Goal: Obtain resource: Obtain resource

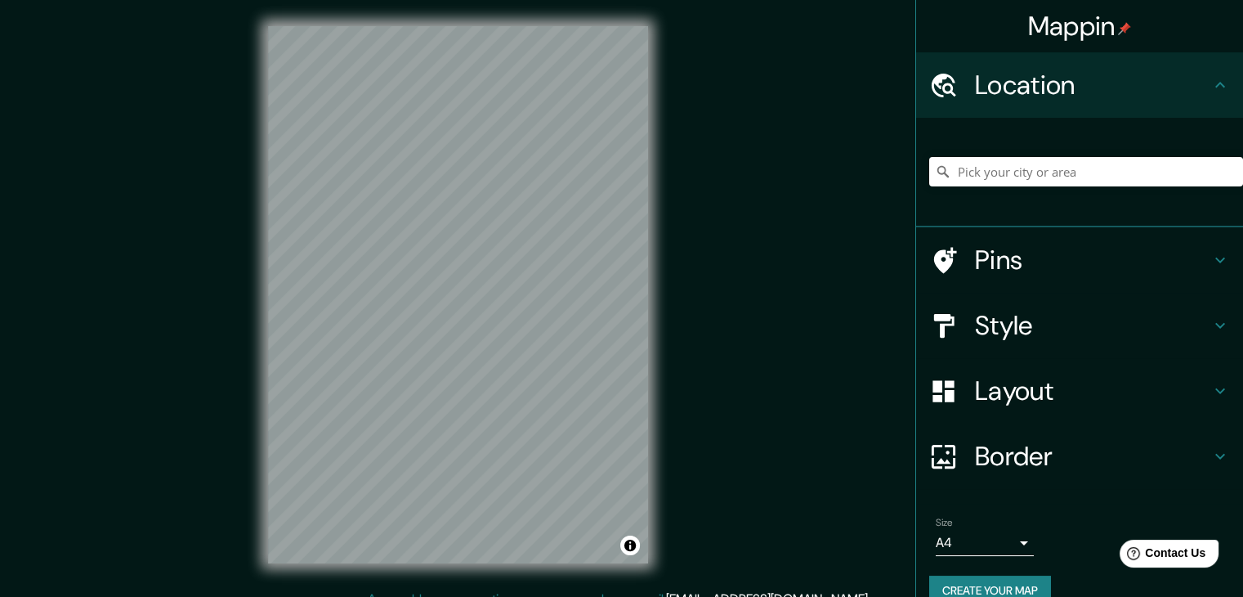
scroll to position [19, 0]
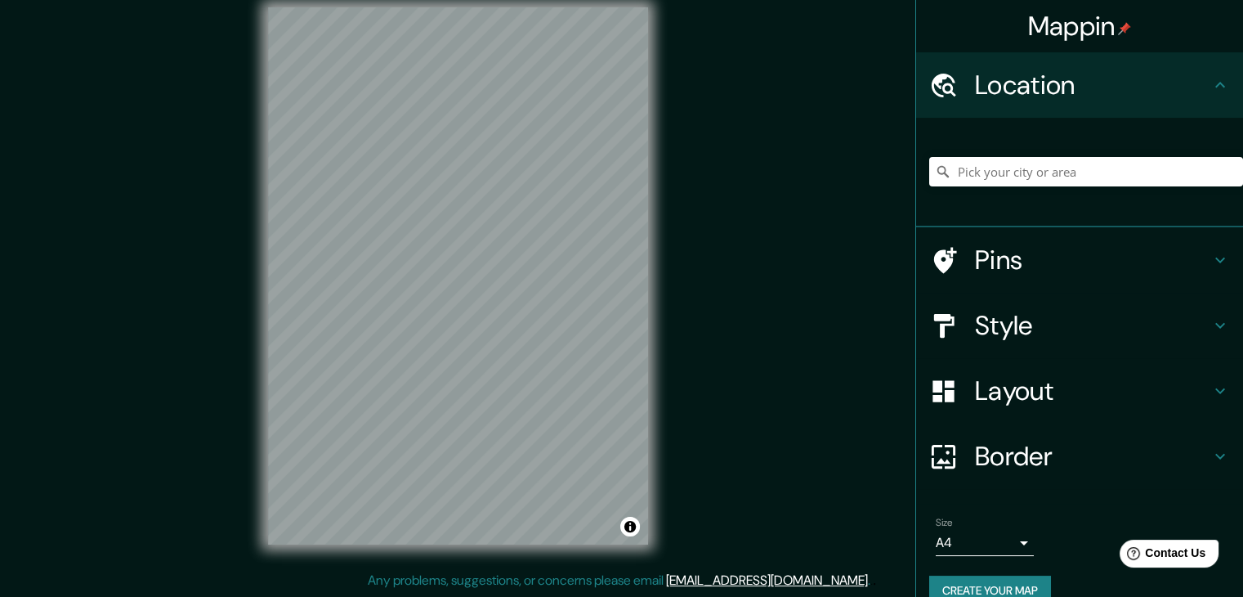
click at [1210, 320] on icon at bounding box center [1220, 325] width 20 height 20
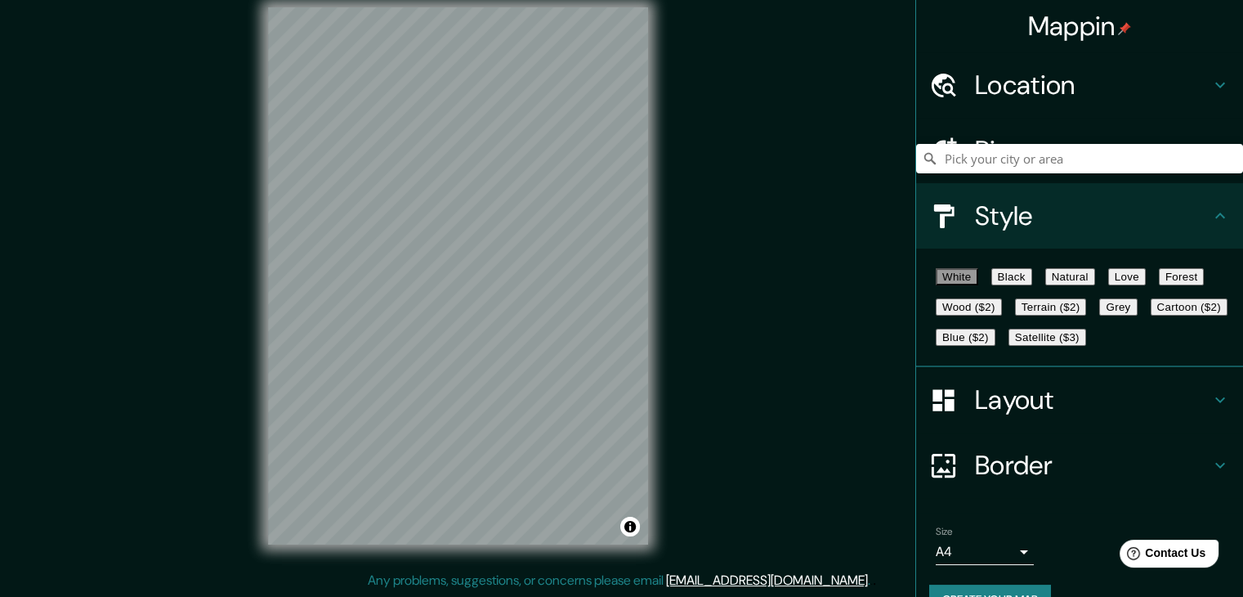
click at [1027, 283] on button "Black" at bounding box center [1011, 276] width 41 height 17
click at [1215, 212] on icon at bounding box center [1220, 216] width 20 height 20
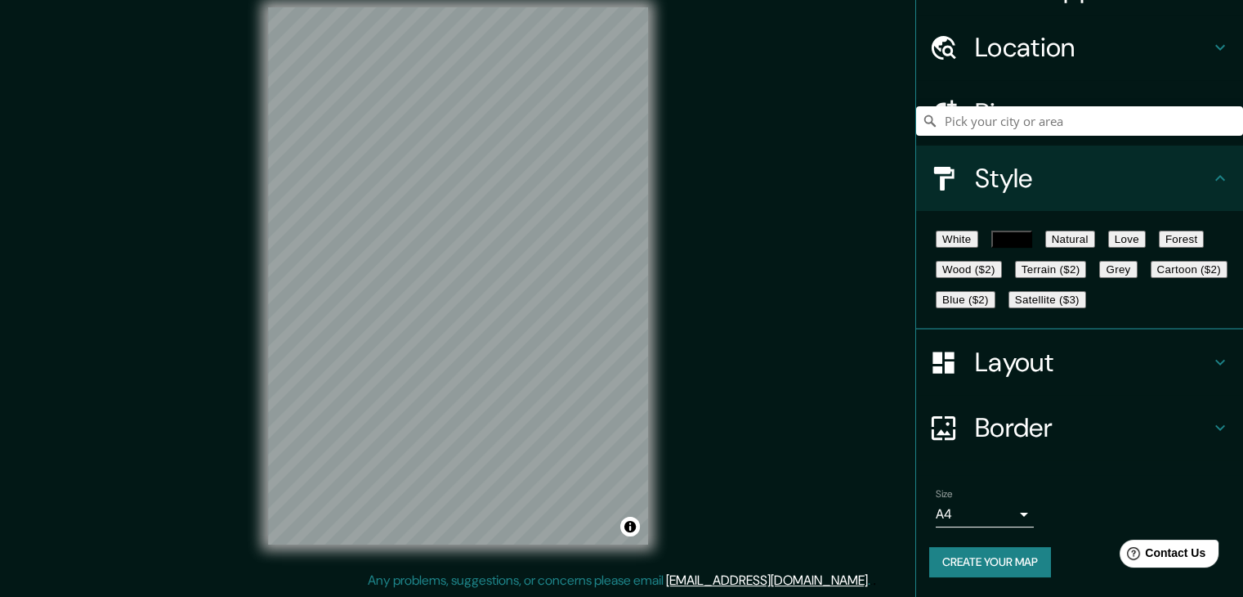
scroll to position [118, 0]
click at [1016, 557] on button "Create your map" at bounding box center [990, 562] width 122 height 30
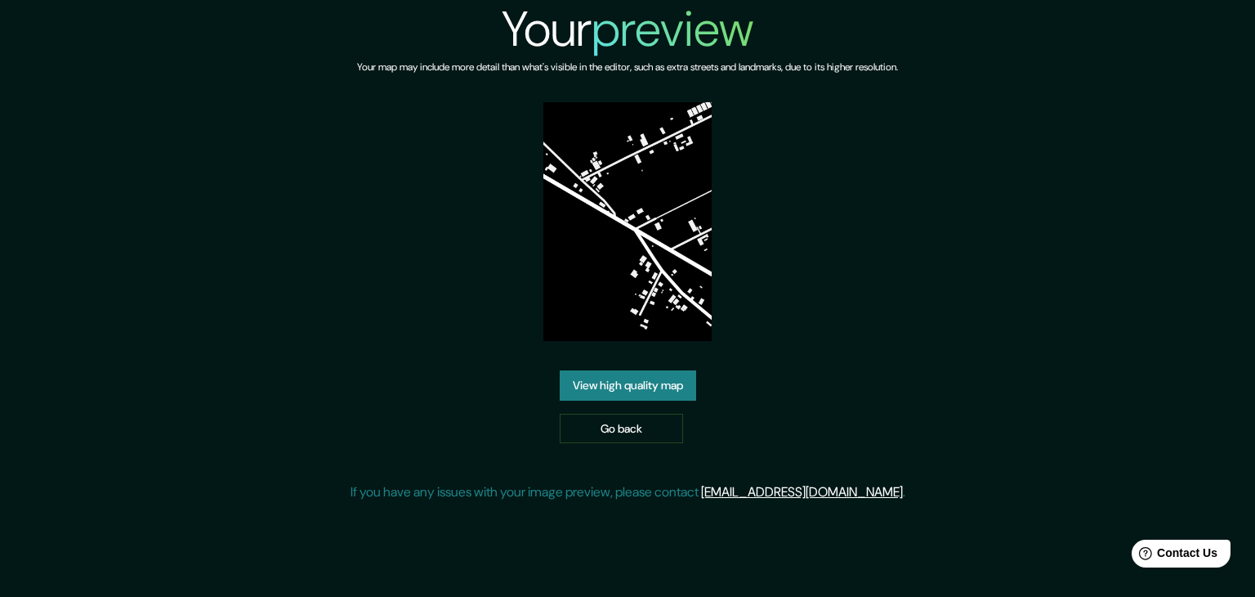
click at [663, 388] on link "View high quality map" at bounding box center [628, 385] width 136 height 30
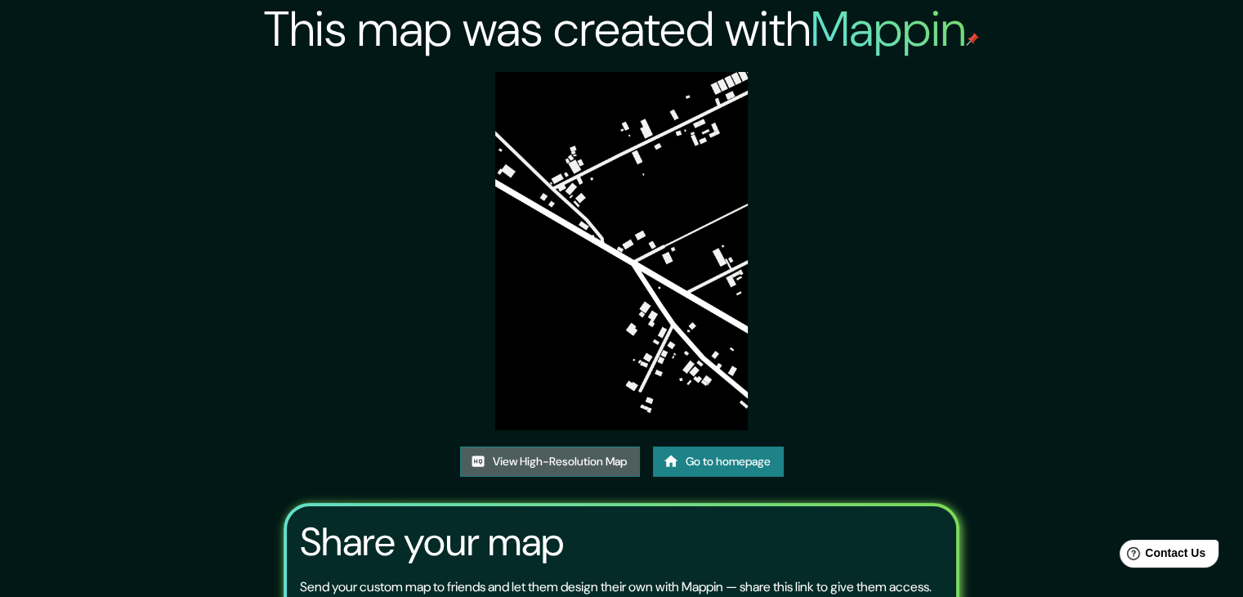
click at [571, 454] on link "View High-Resolution Map" at bounding box center [550, 461] width 180 height 30
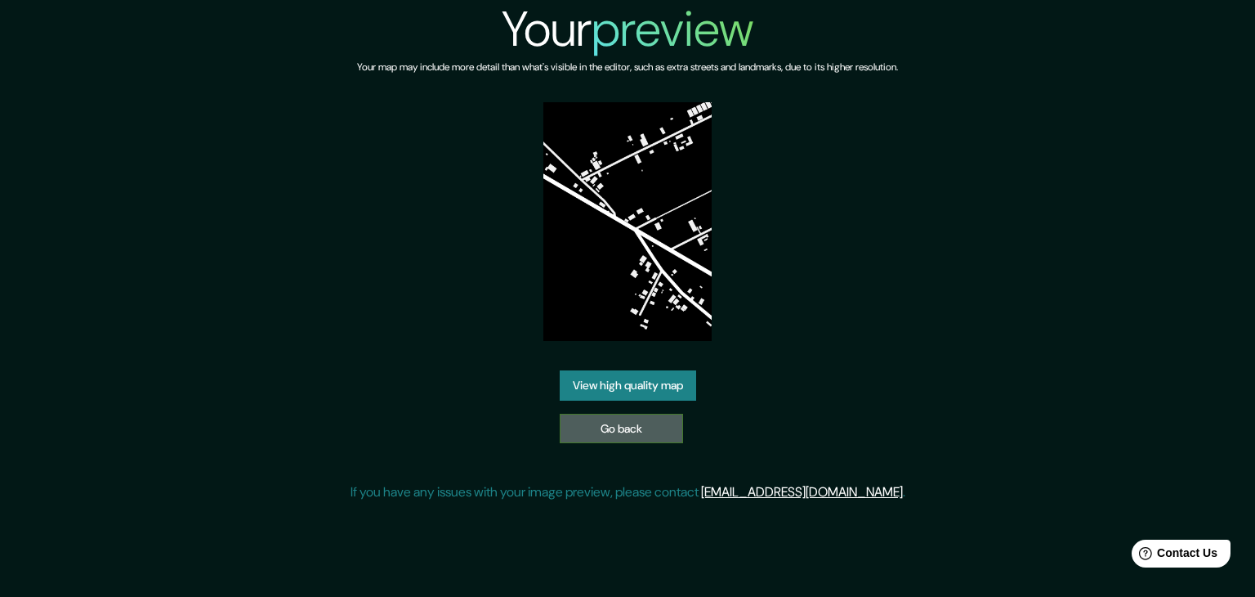
click at [571, 432] on link "Go back" at bounding box center [621, 429] width 123 height 30
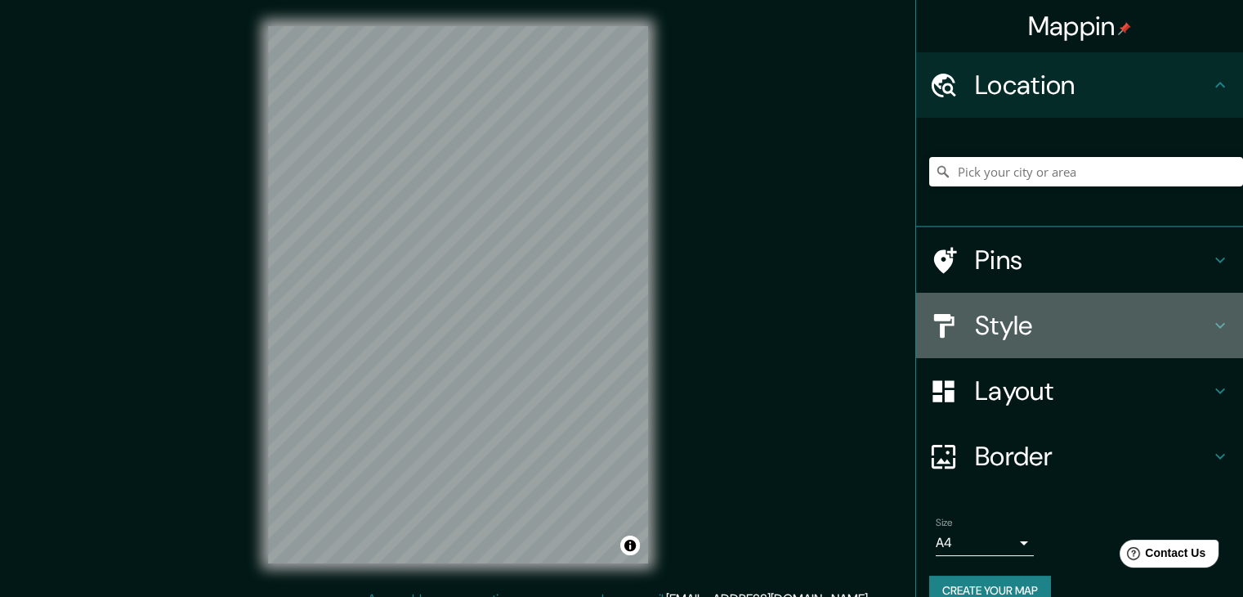
click at [1210, 315] on icon at bounding box center [1220, 325] width 20 height 20
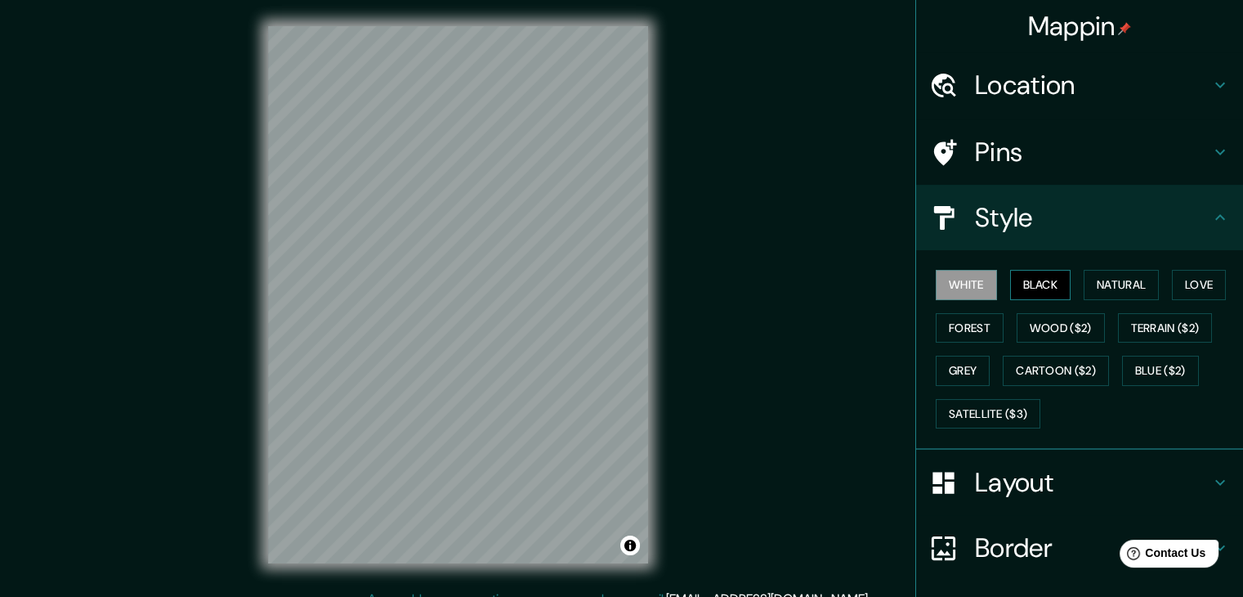
click at [1020, 284] on button "Black" at bounding box center [1040, 285] width 61 height 30
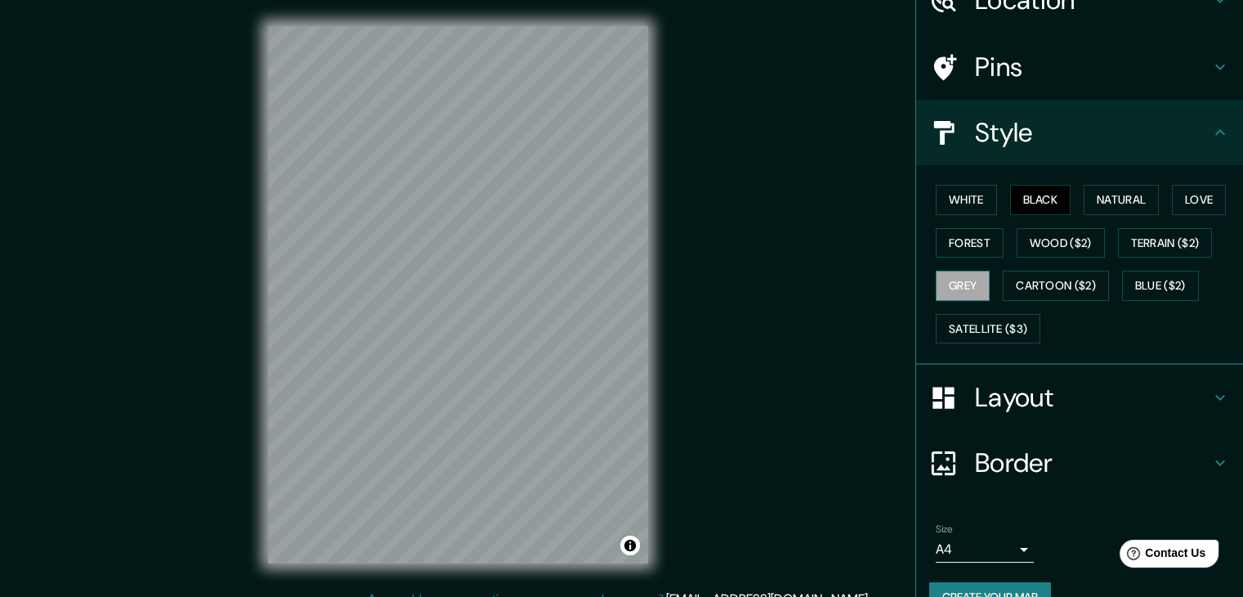
scroll to position [118, 0]
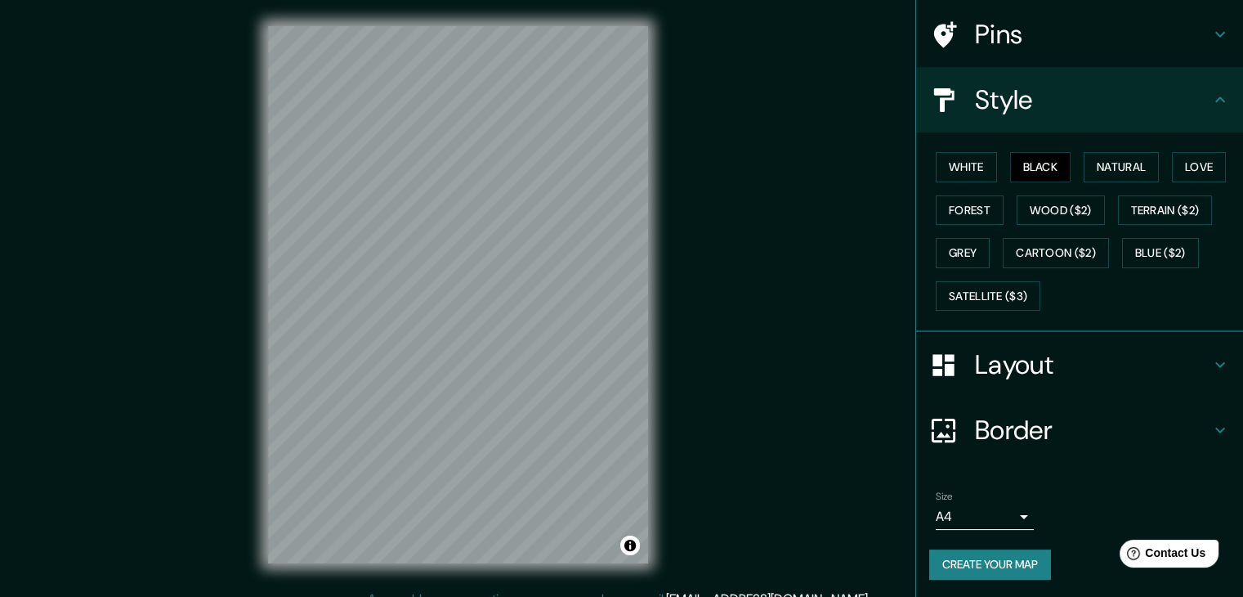
click at [959, 564] on button "Create your map" at bounding box center [990, 564] width 122 height 30
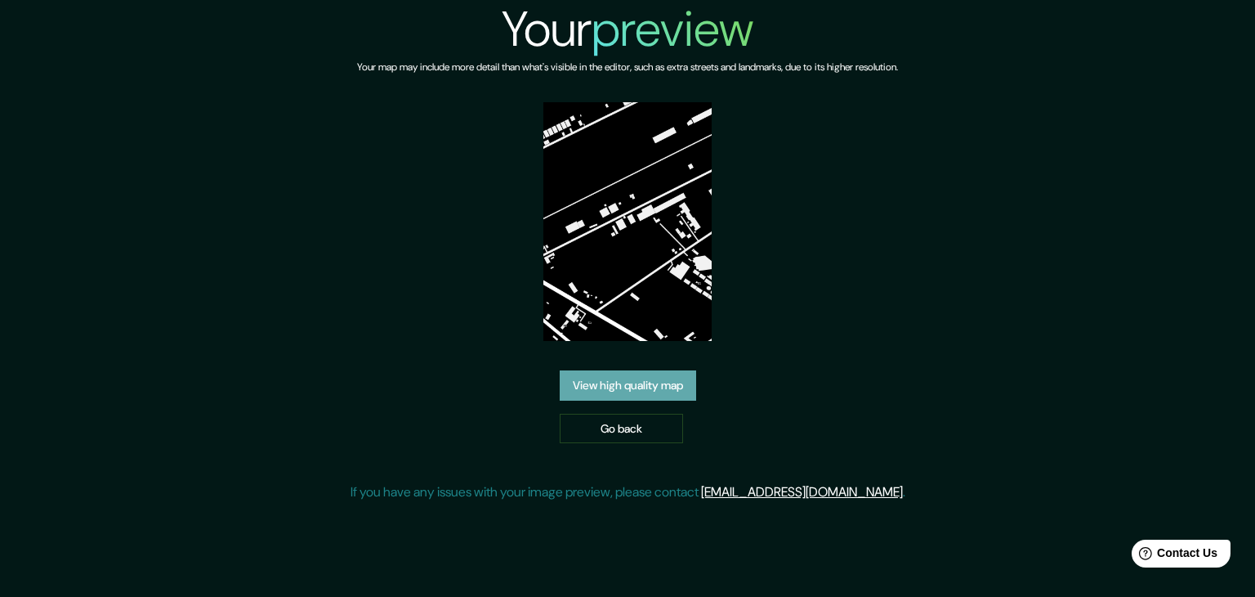
click at [678, 377] on link "View high quality map" at bounding box center [628, 385] width 136 height 30
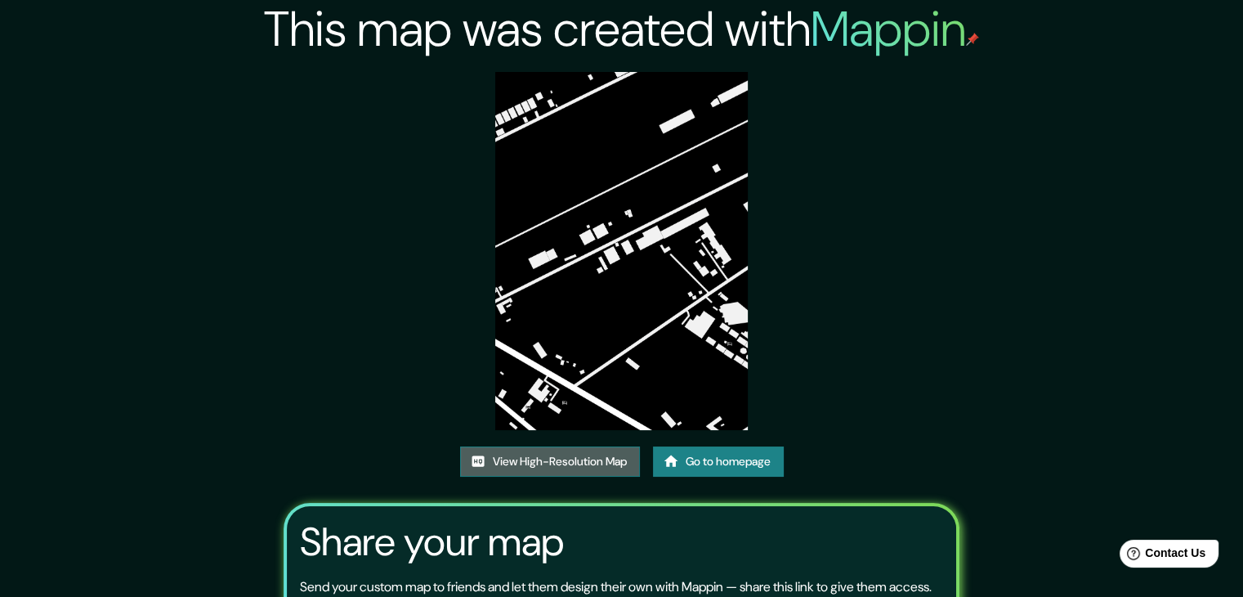
click at [598, 466] on link "View High-Resolution Map" at bounding box center [550, 461] width 180 height 30
